Goal: Task Accomplishment & Management: Manage account settings

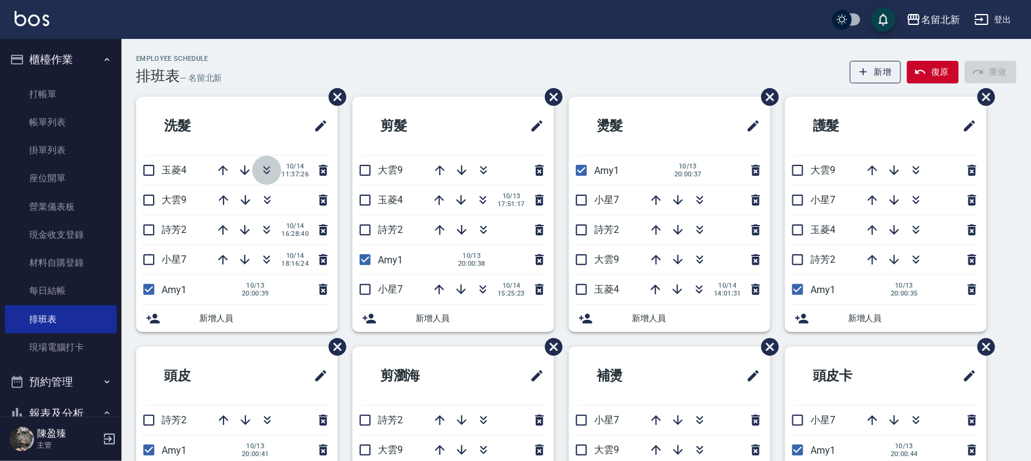
click at [264, 162] on button "button" at bounding box center [266, 170] width 29 height 29
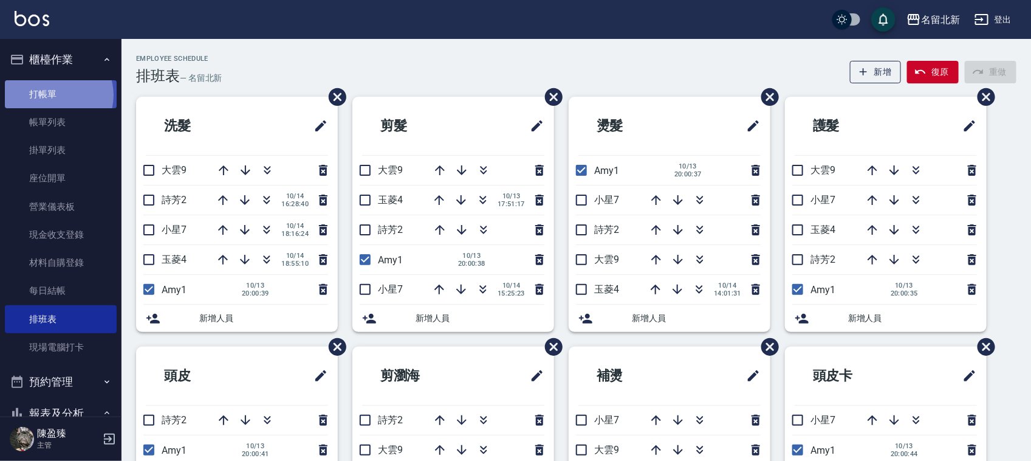
click at [55, 92] on link "打帳單" at bounding box center [61, 94] width 112 height 28
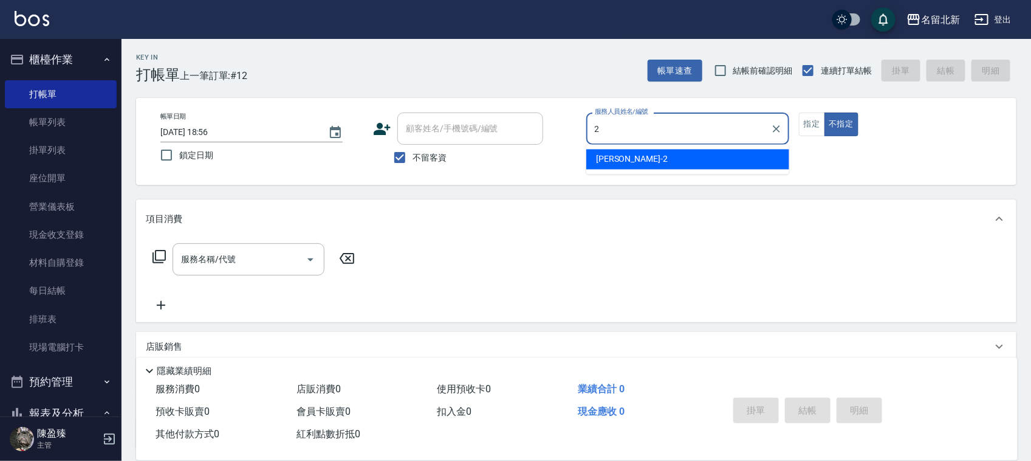
type input "詩芳-2"
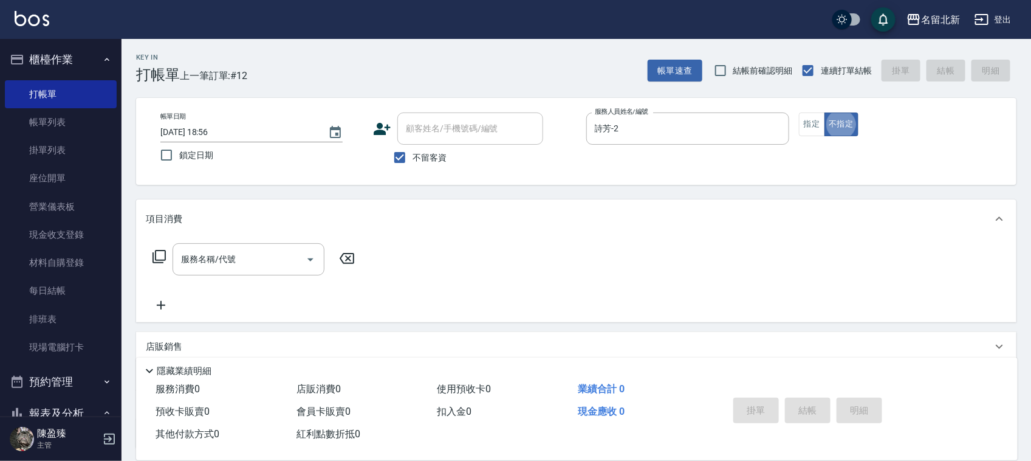
type button "false"
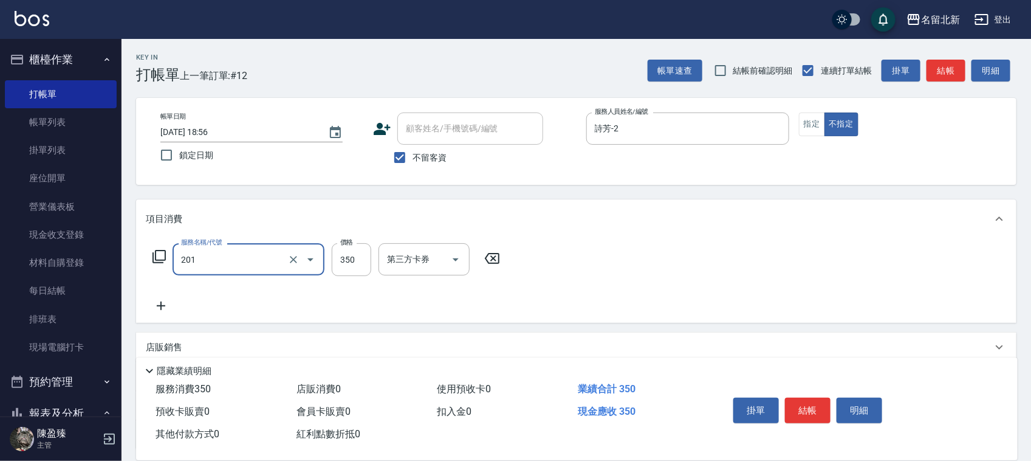
type input "一般洗髮(201)"
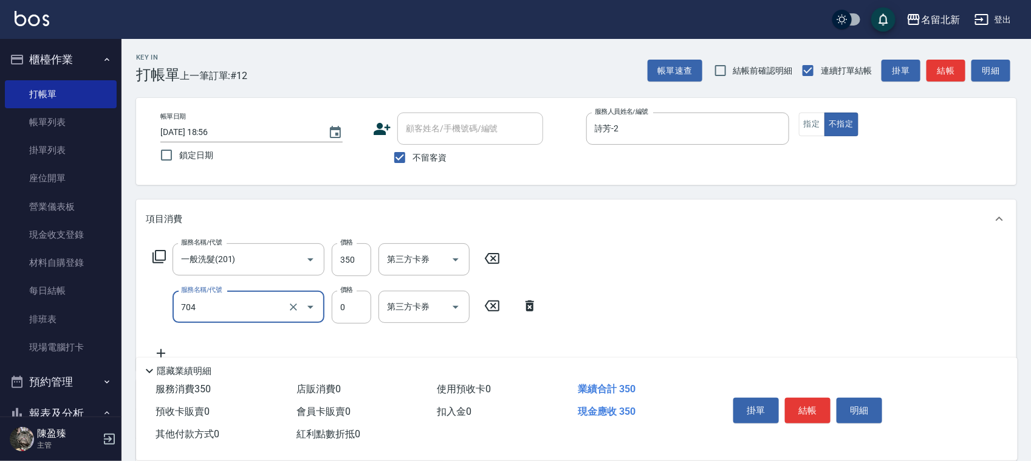
type input "精油洗.互助40(704)"
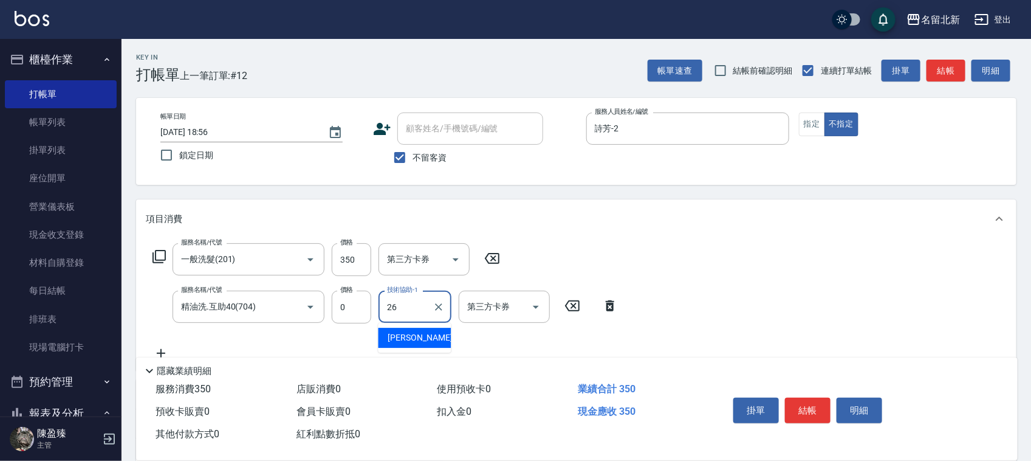
type input "[PERSON_NAME]-26"
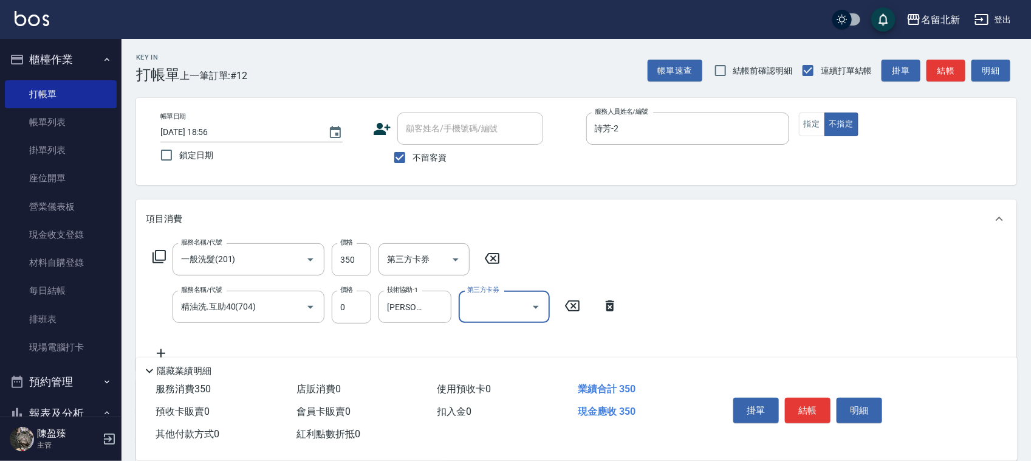
click at [818, 407] on button "結帳" at bounding box center [808, 410] width 46 height 26
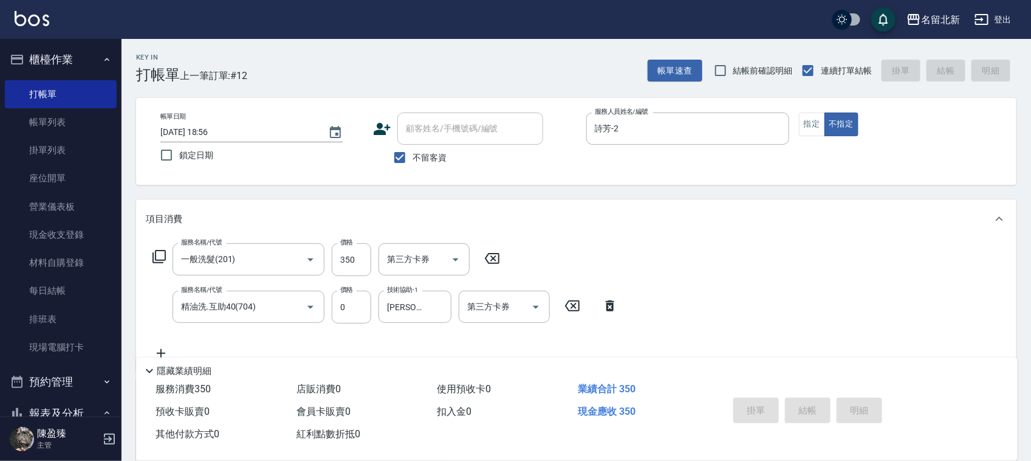
type input "[DATE] 18:57"
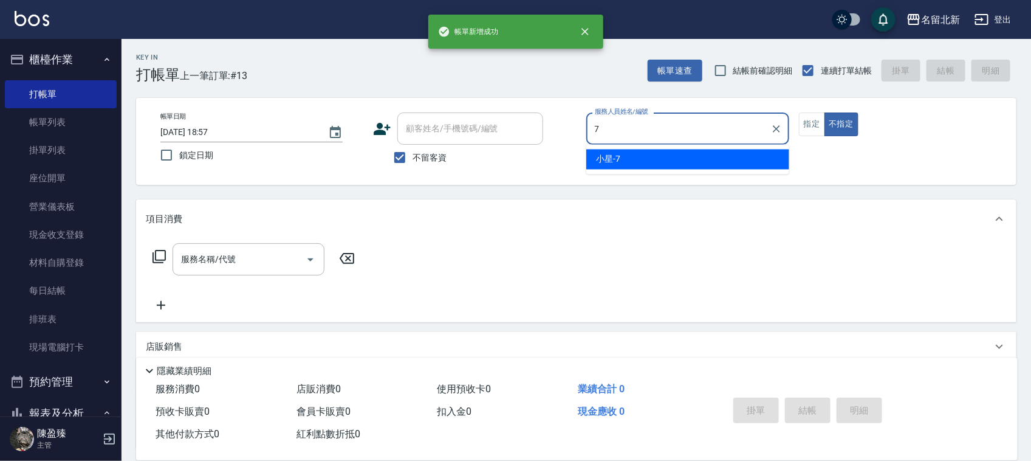
type input "小星-7"
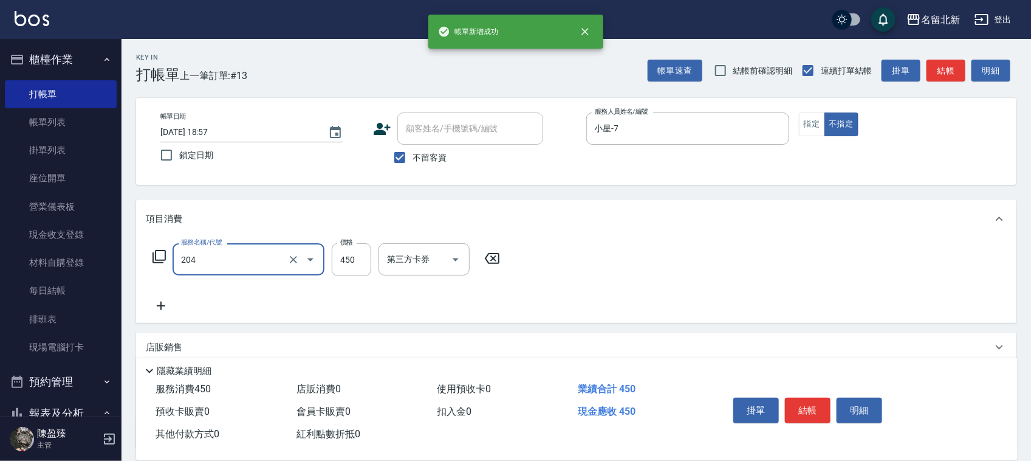
type input "髮質調理洗髮(204)"
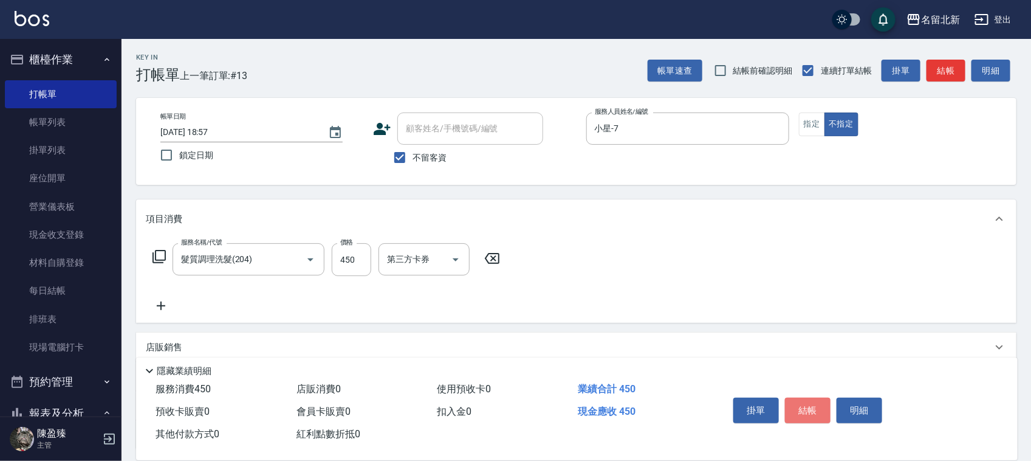
click at [818, 406] on button "結帳" at bounding box center [808, 410] width 46 height 26
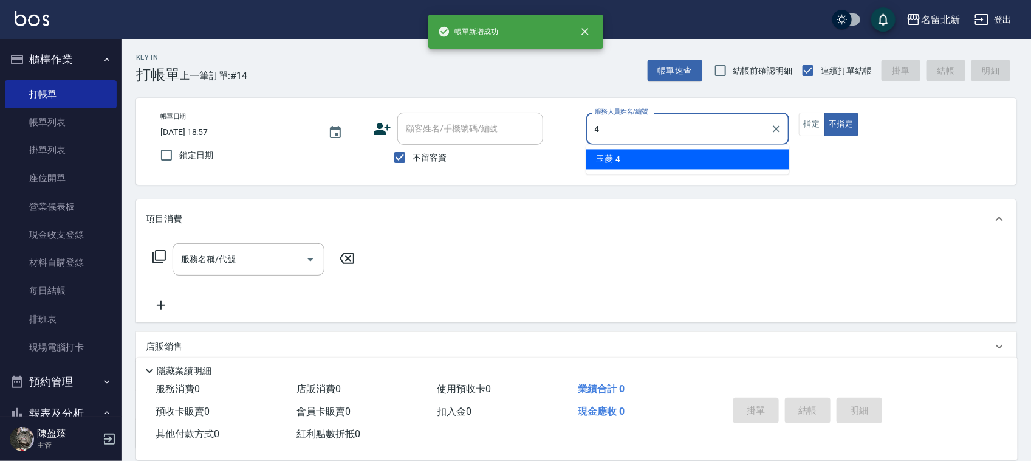
type input "玉菱-4"
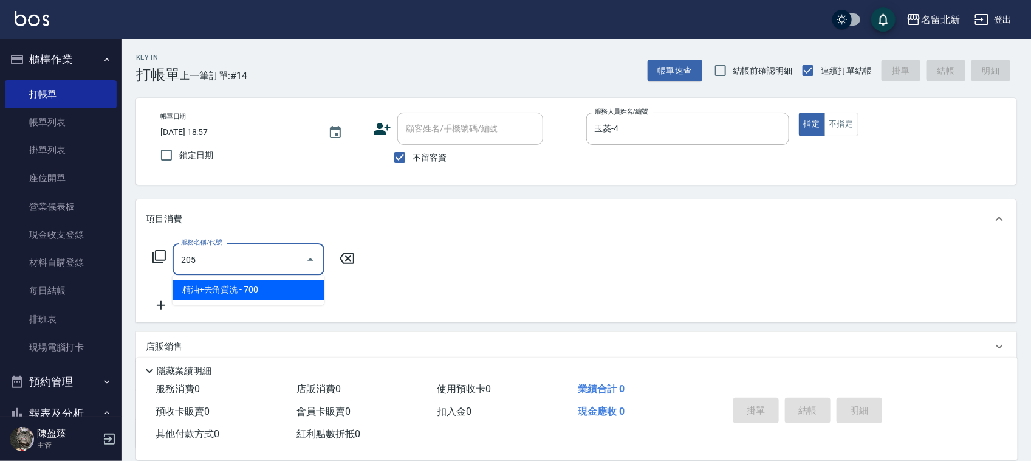
type input "精油+去角質洗(205)"
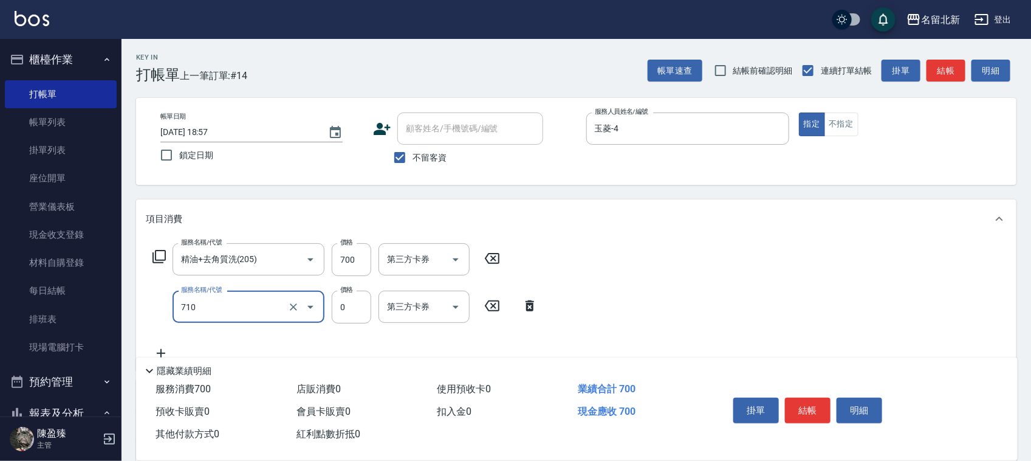
type input "互助100(710)"
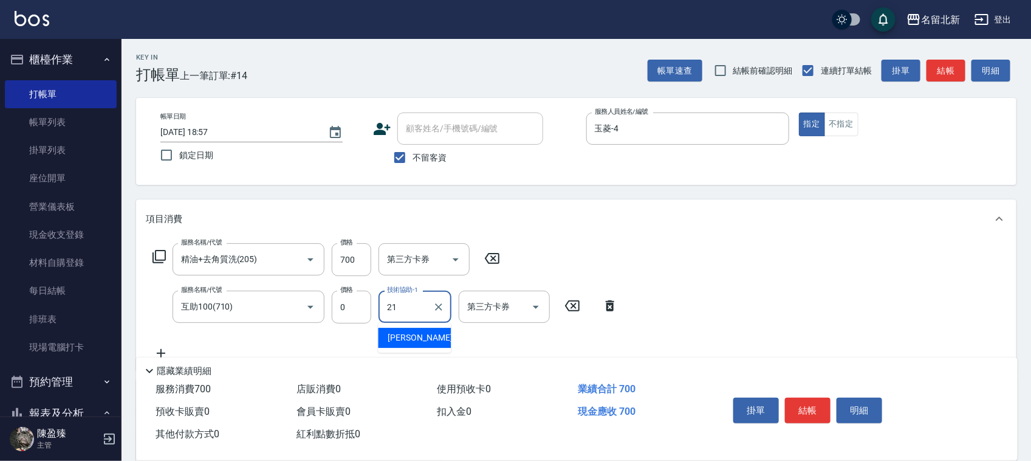
type input "[PERSON_NAME]-21"
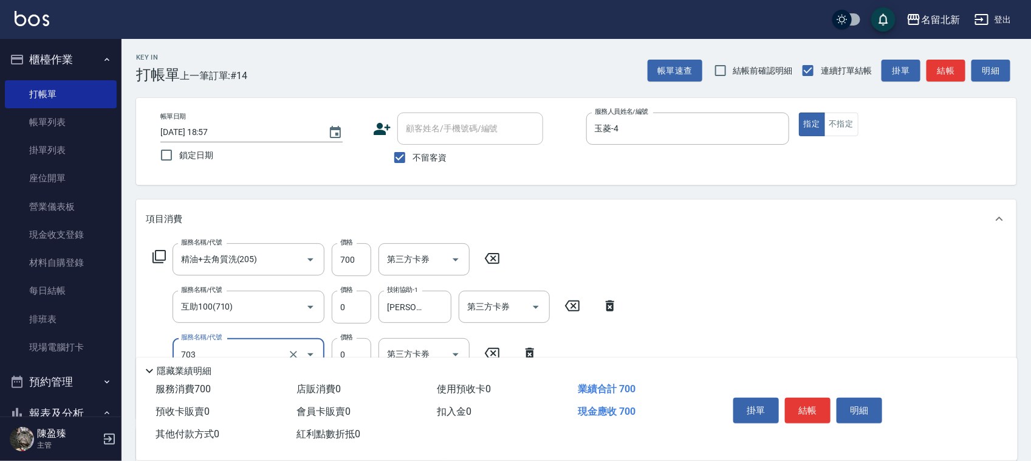
type input "洗髮.互助30(703)"
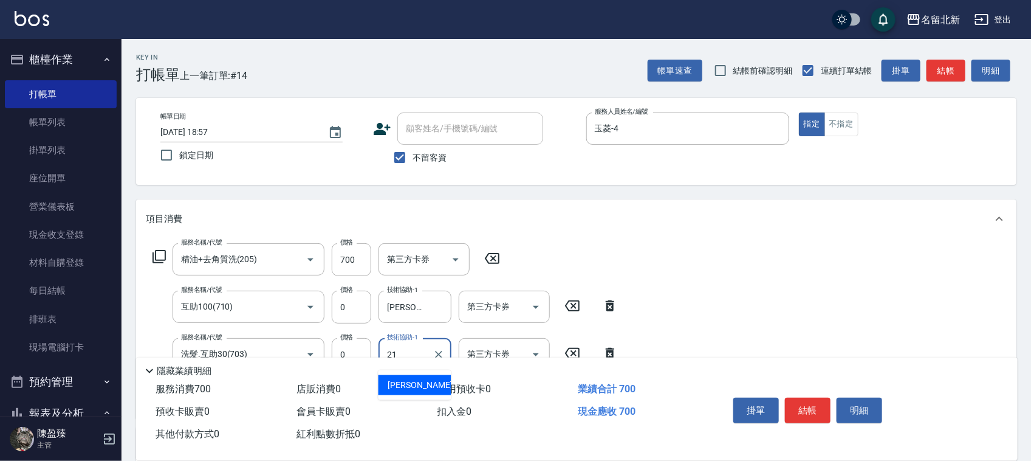
type input "[PERSON_NAME]-21"
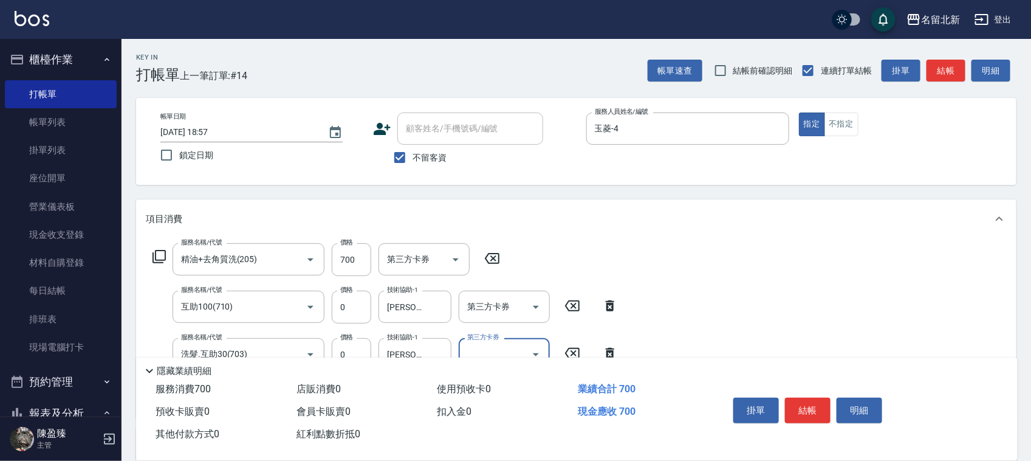
click at [818, 406] on button "結帳" at bounding box center [808, 410] width 46 height 26
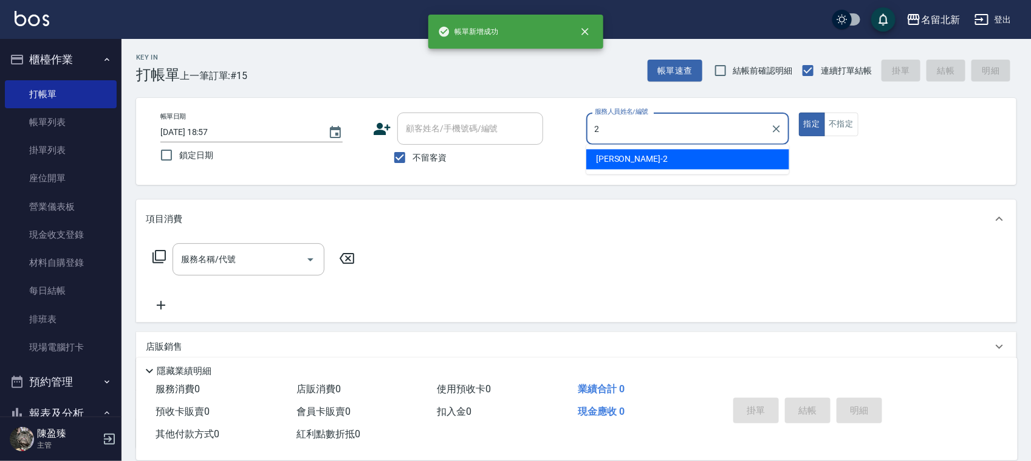
type input "詩芳-2"
type button "true"
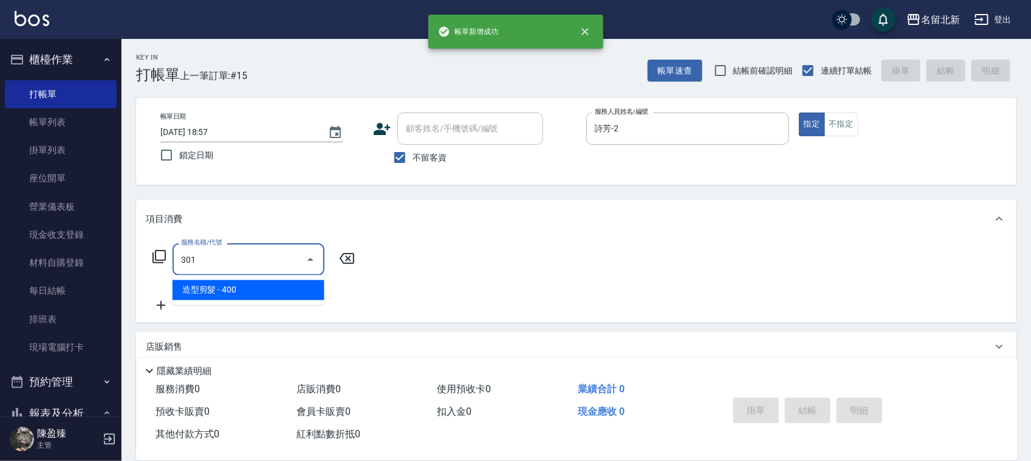
type input "造型剪髮(301)"
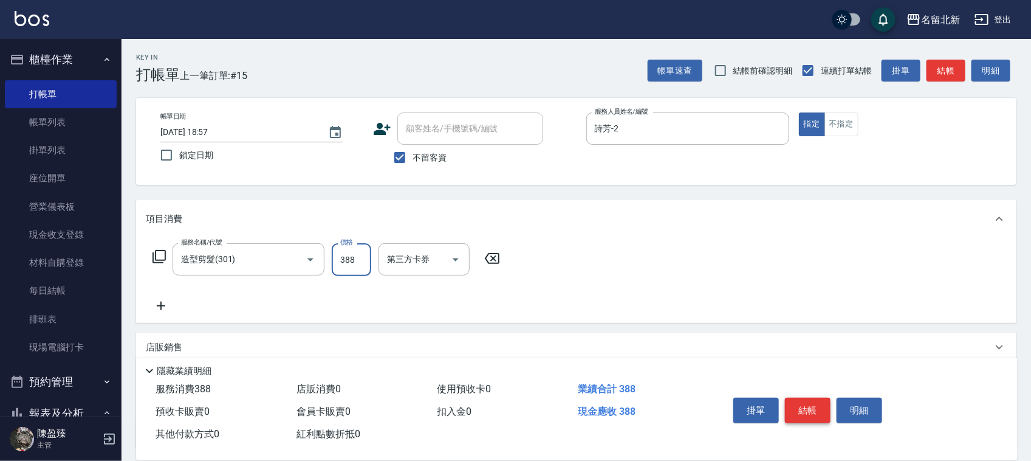
type input "388"
click at [810, 404] on button "結帳" at bounding box center [808, 410] width 46 height 26
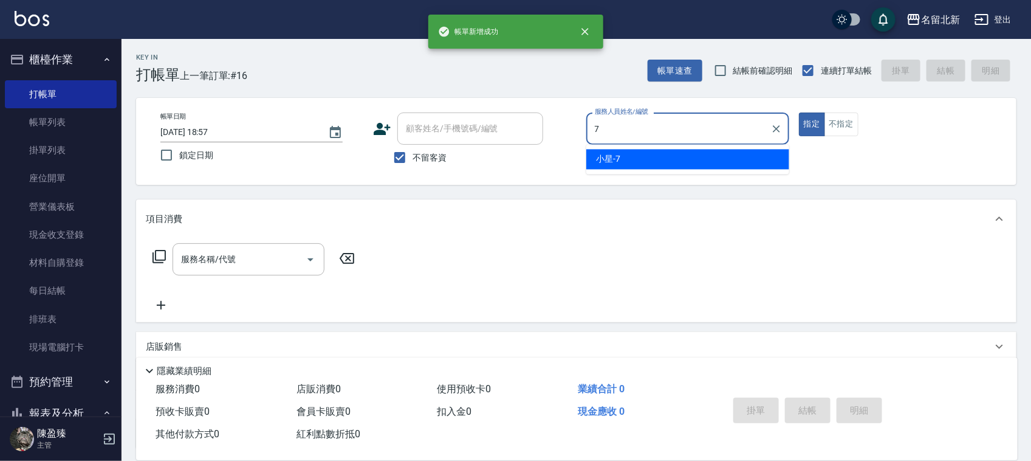
type input "小星-7"
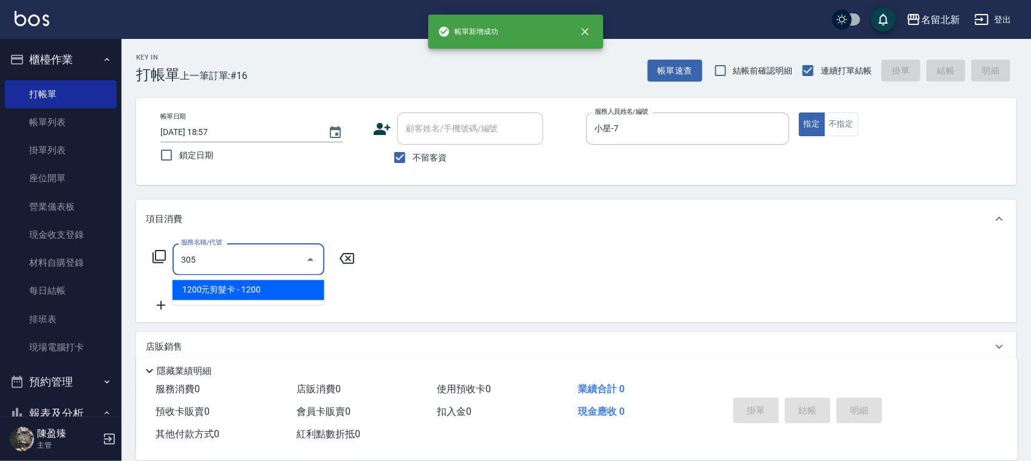
type input "1200元剪髮卡(305)"
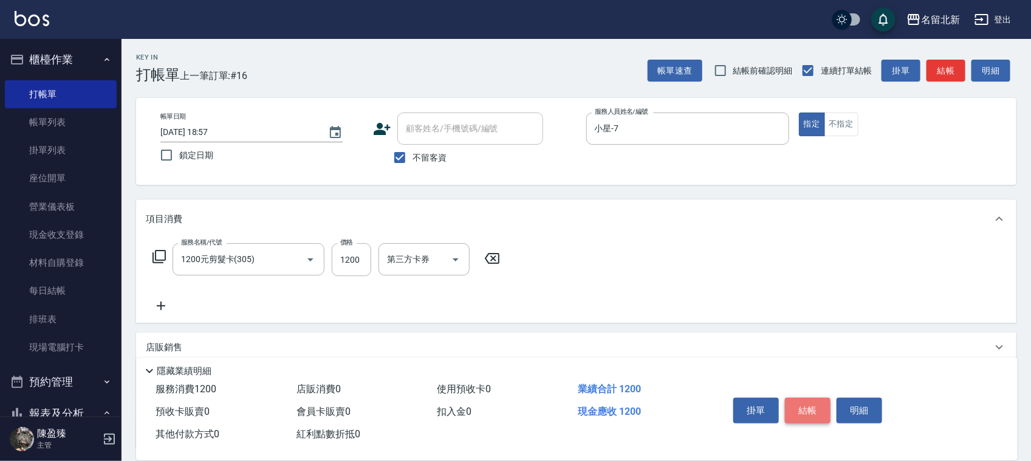
click at [812, 399] on button "結帳" at bounding box center [808, 410] width 46 height 26
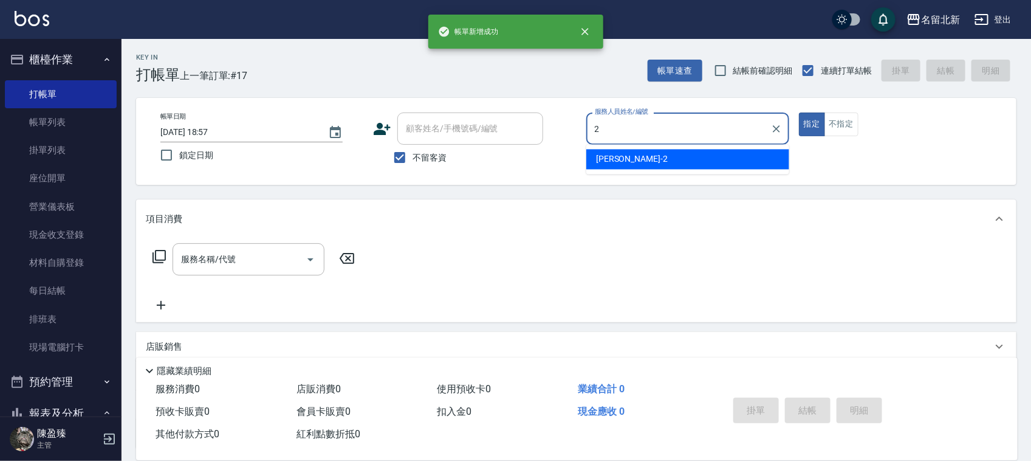
type input "詩芳-2"
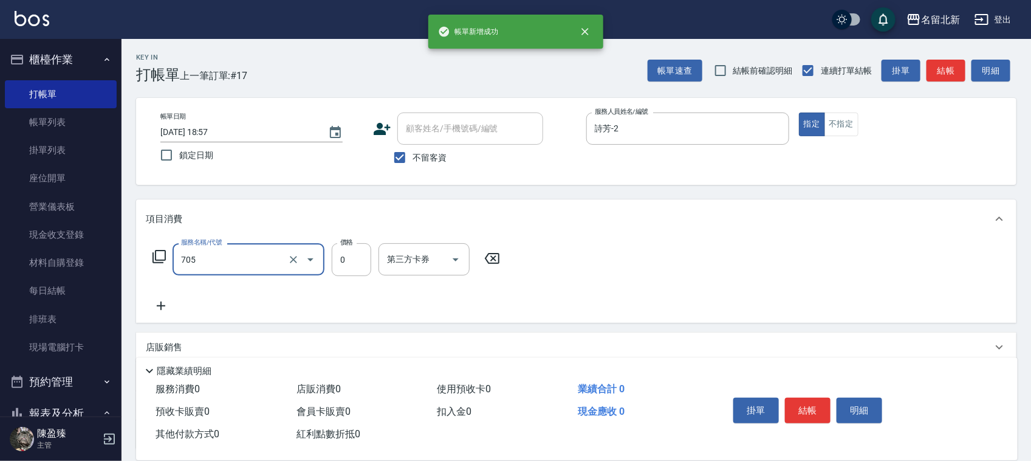
type input "互助50(705)"
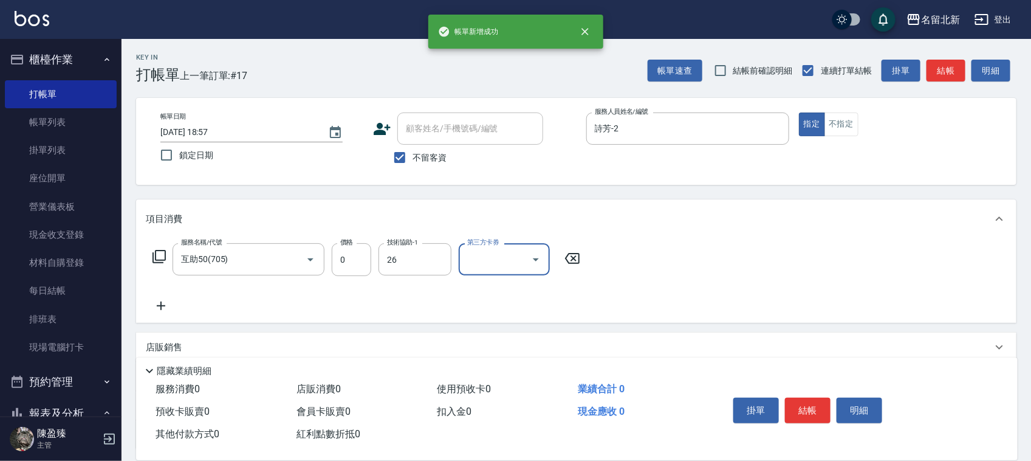
type input "[PERSON_NAME]-26"
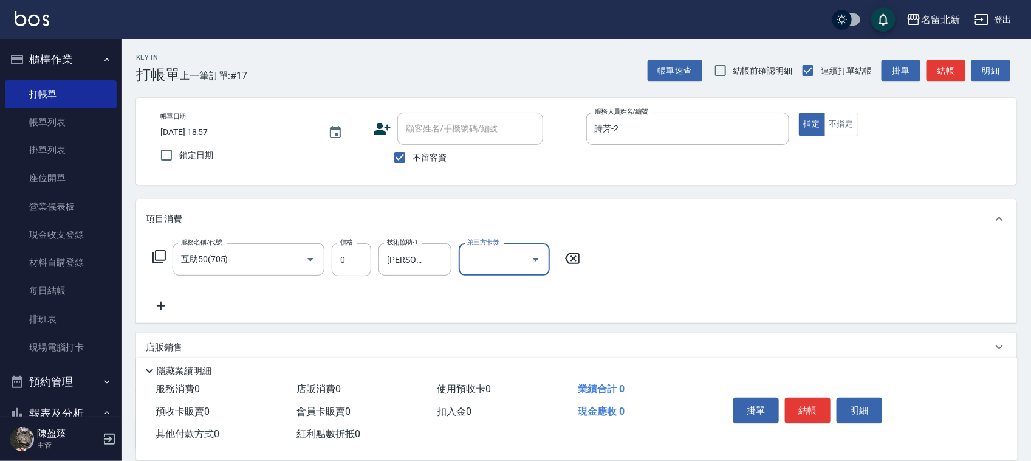
click at [812, 399] on button "結帳" at bounding box center [808, 410] width 46 height 26
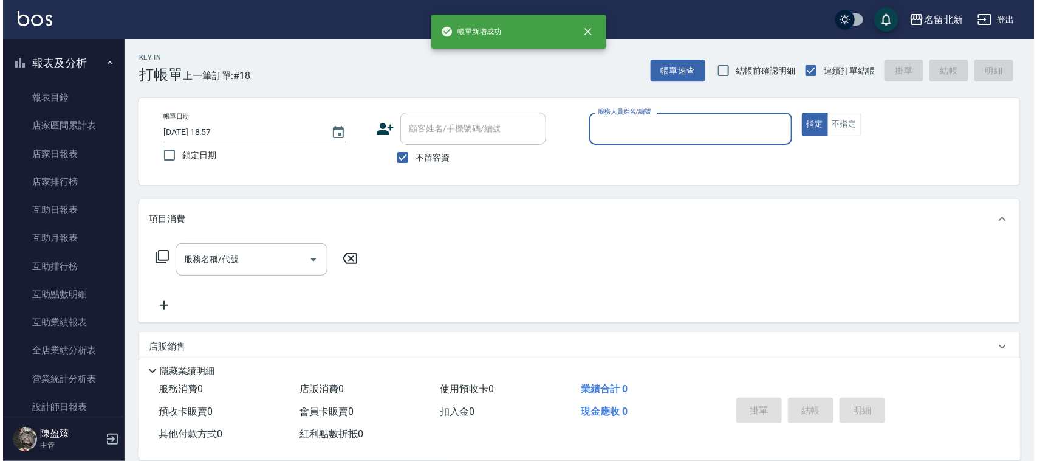
scroll to position [532, 0]
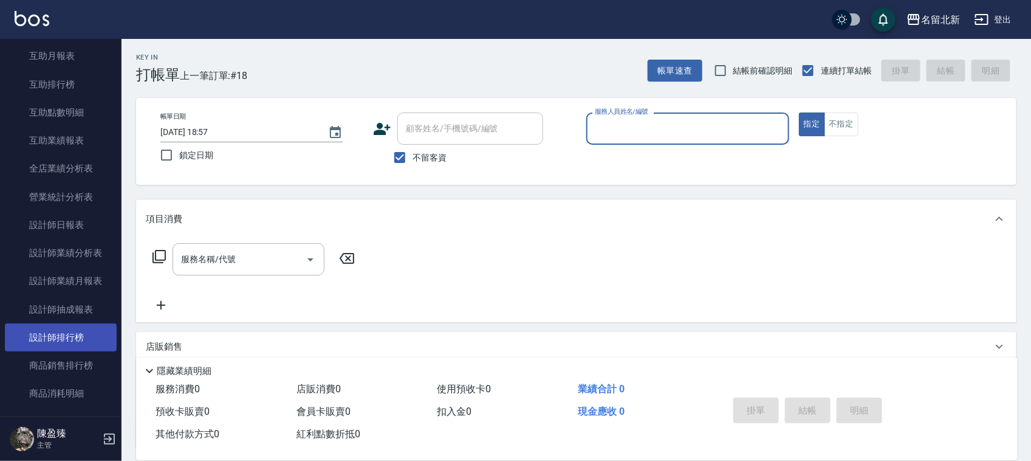
click at [86, 339] on link "設計師排行榜" at bounding box center [61, 337] width 112 height 28
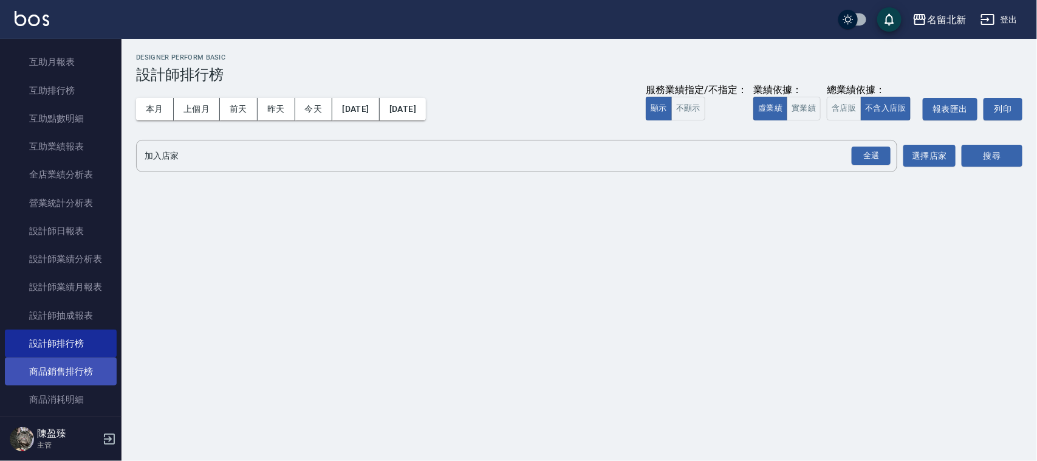
scroll to position [532, 0]
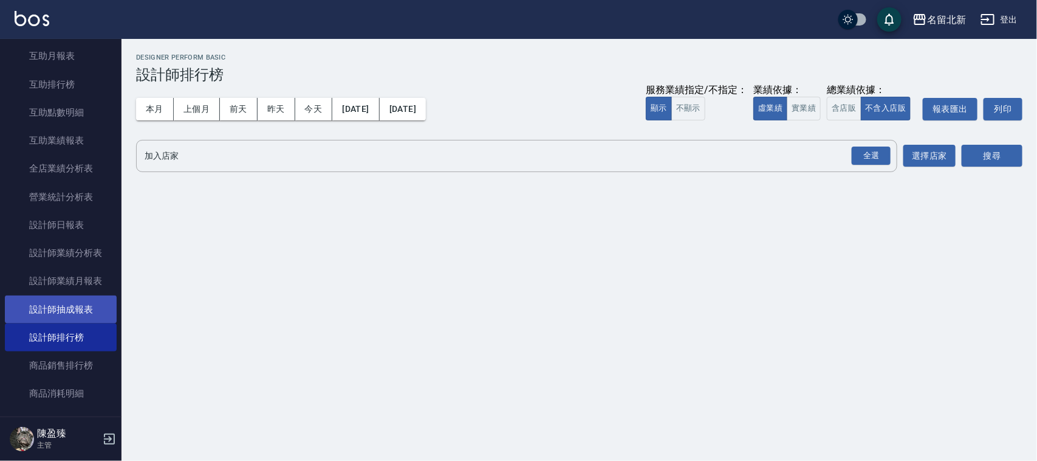
click at [80, 333] on link "設計師排行榜" at bounding box center [61, 337] width 112 height 28
click at [308, 112] on button "今天" at bounding box center [314, 109] width 38 height 22
click at [884, 154] on div "全選" at bounding box center [871, 155] width 39 height 19
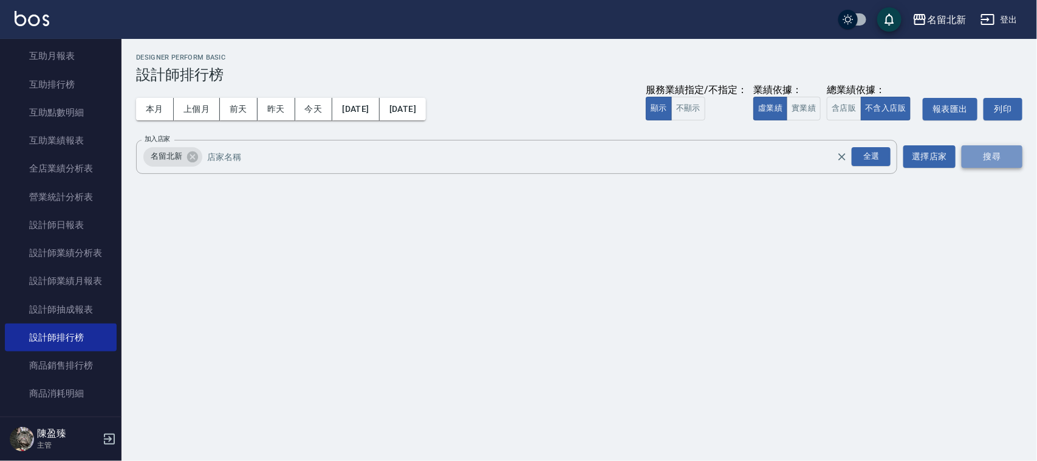
click at [991, 158] on button "搜尋" at bounding box center [992, 156] width 61 height 22
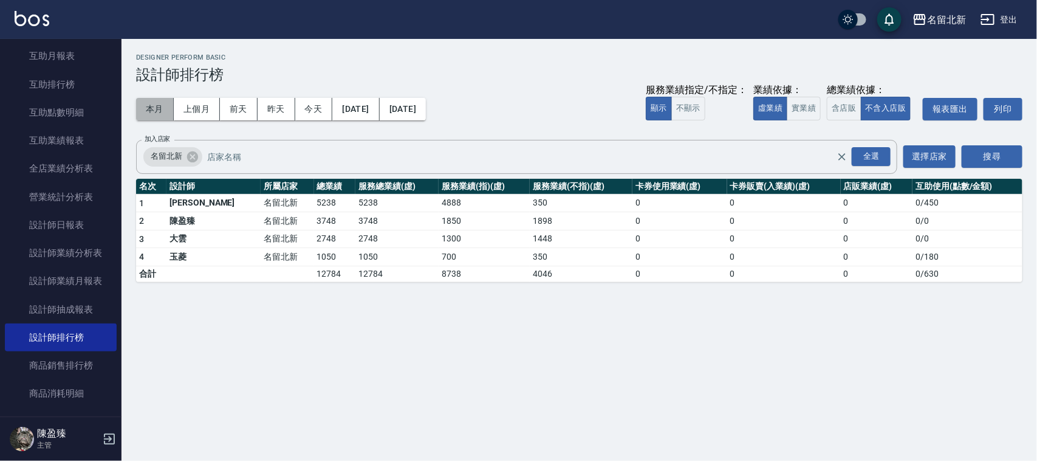
click at [148, 109] on button "本月" at bounding box center [155, 109] width 38 height 22
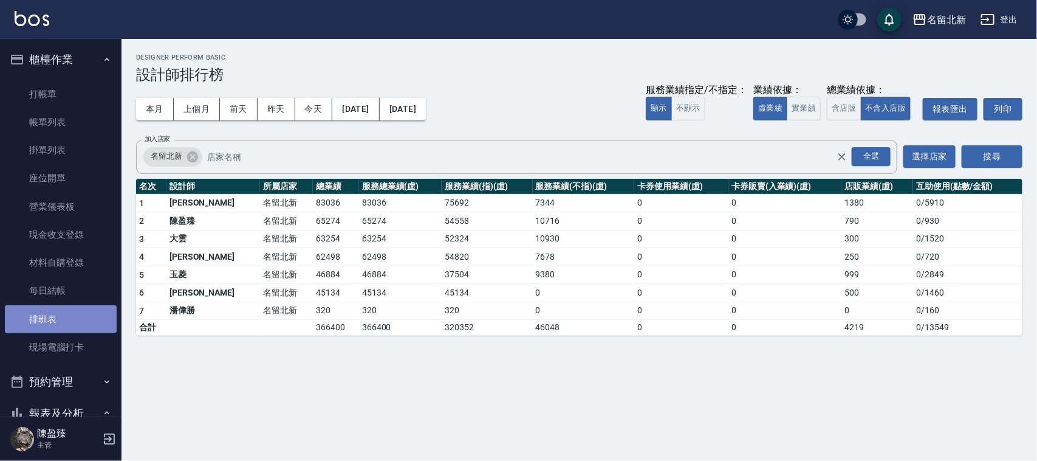
click at [78, 318] on link "排班表" at bounding box center [61, 319] width 112 height 28
